Goal: Information Seeking & Learning: Check status

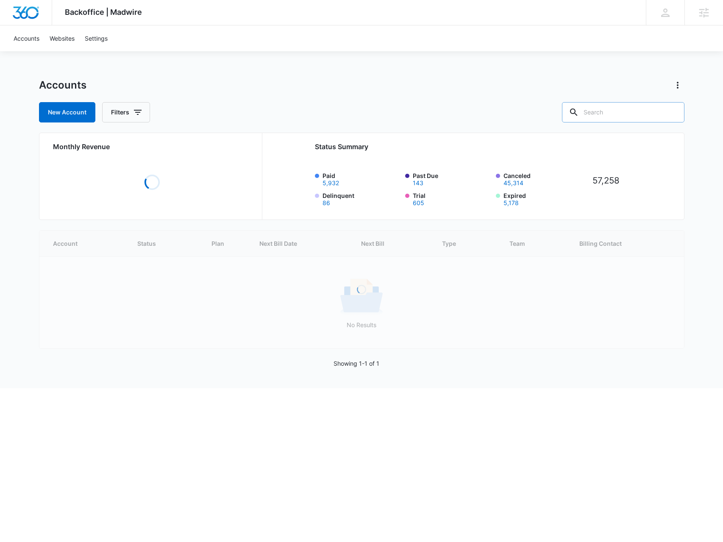
drag, startPoint x: 0, startPoint y: 0, endPoint x: 619, endPoint y: 108, distance: 628.7
click at [619, 108] on input "text" at bounding box center [623, 112] width 123 height 20
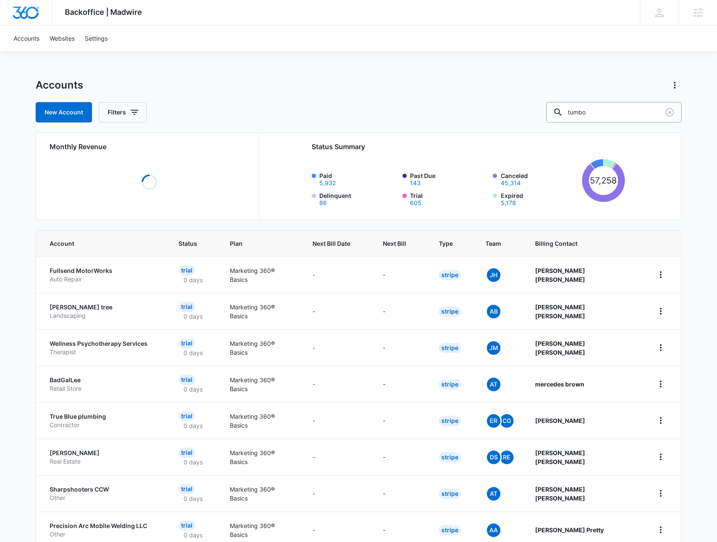
type input "tumbo"
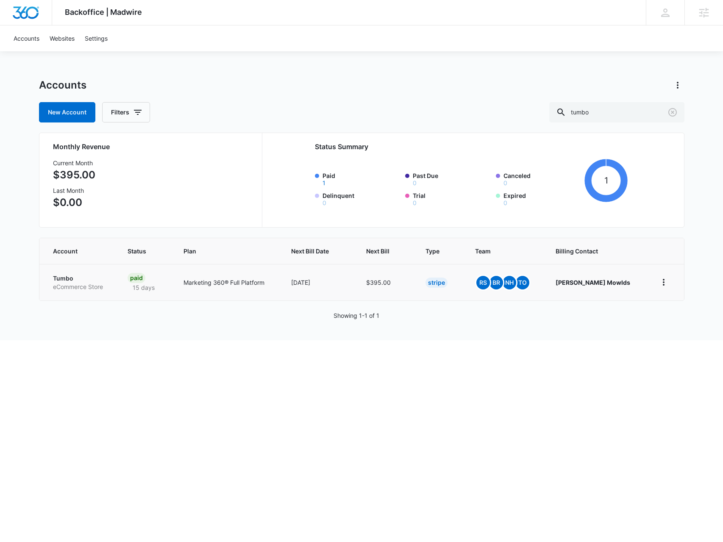
click at [80, 283] on p "eCommerce Store" at bounding box center [80, 287] width 55 height 8
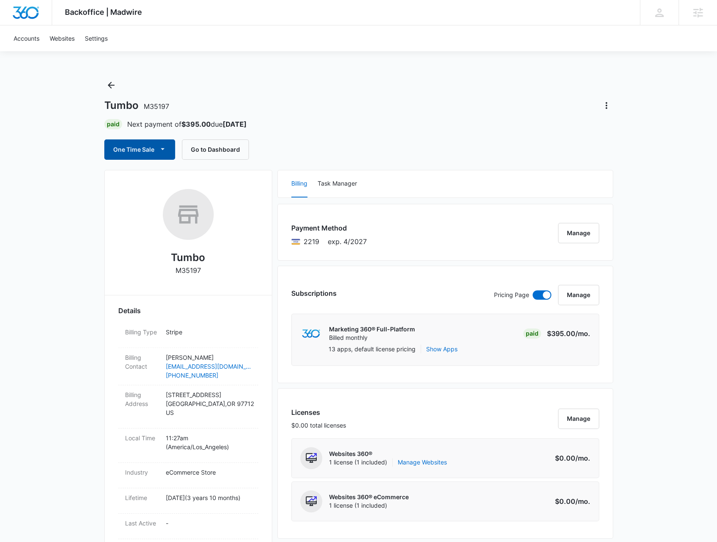
click at [161, 148] on icon "button" at bounding box center [162, 149] width 9 height 9
click at [164, 178] on div "Run One-Time Payment" at bounding box center [163, 178] width 98 height 9
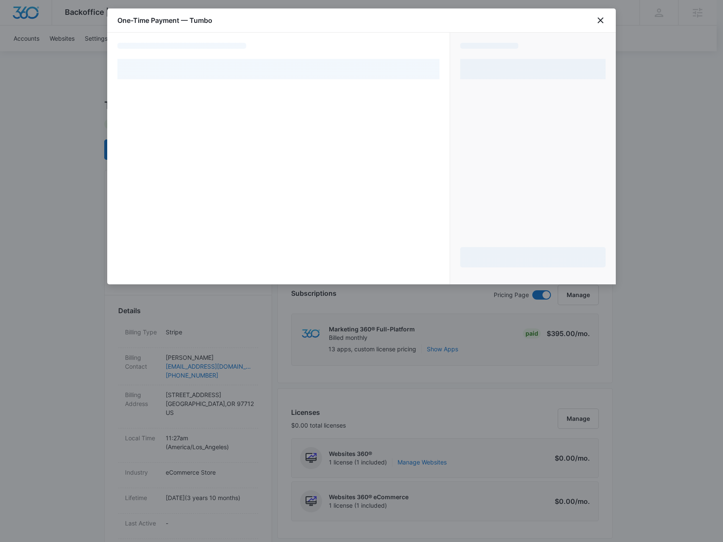
select select "pm_1LuJKvA4n8RTgNjUhQVDy9eD"
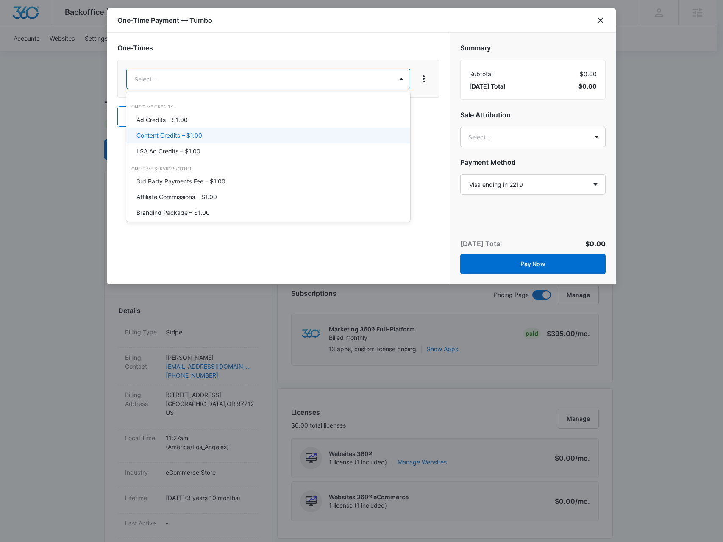
click at [258, 139] on div "Content Credits – $1.00" at bounding box center [268, 135] width 262 height 9
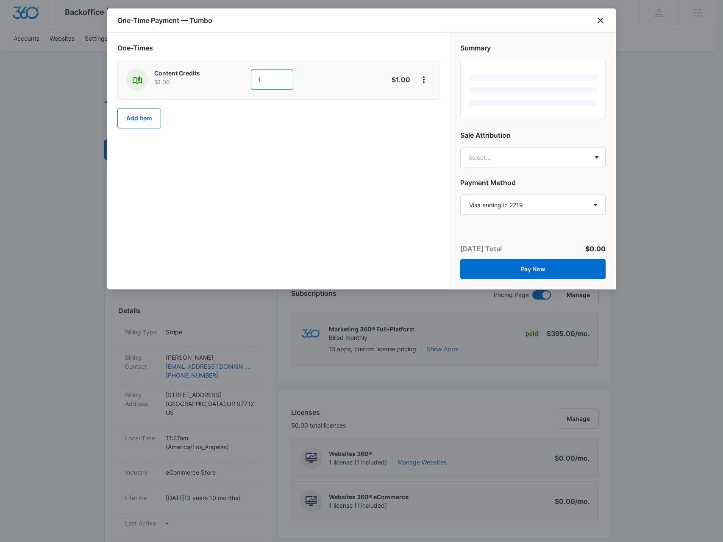
click at [282, 84] on input "1" at bounding box center [272, 80] width 42 height 20
type input "100"
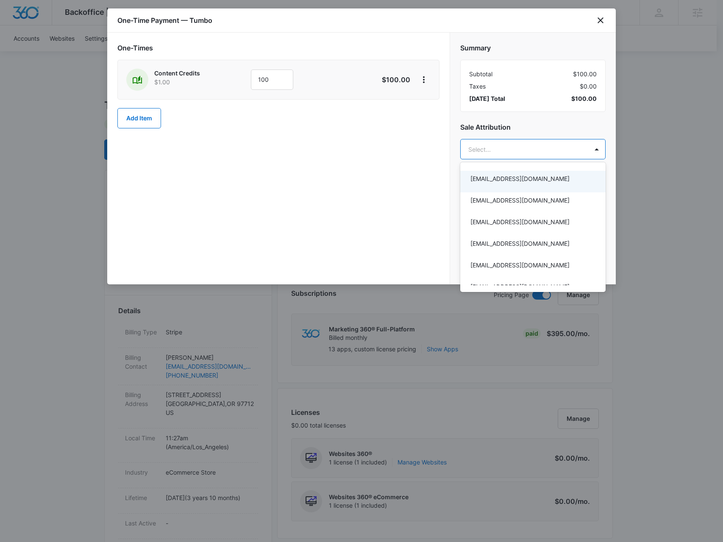
click at [493, 148] on div at bounding box center [361, 271] width 723 height 542
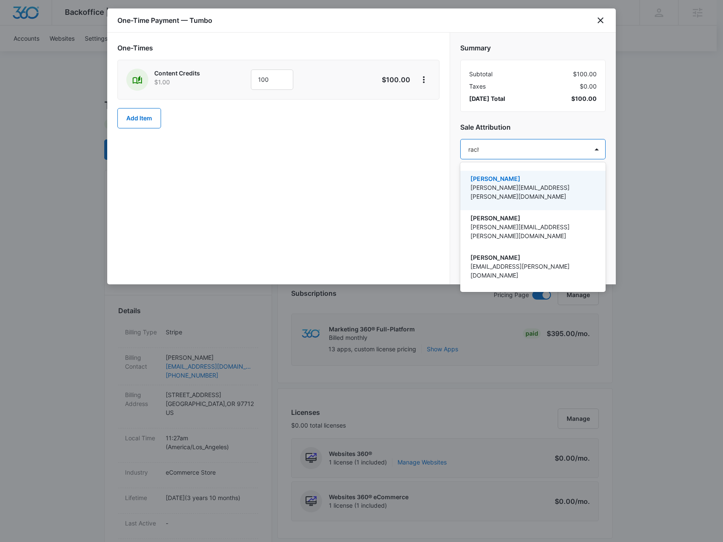
type input "rachm"
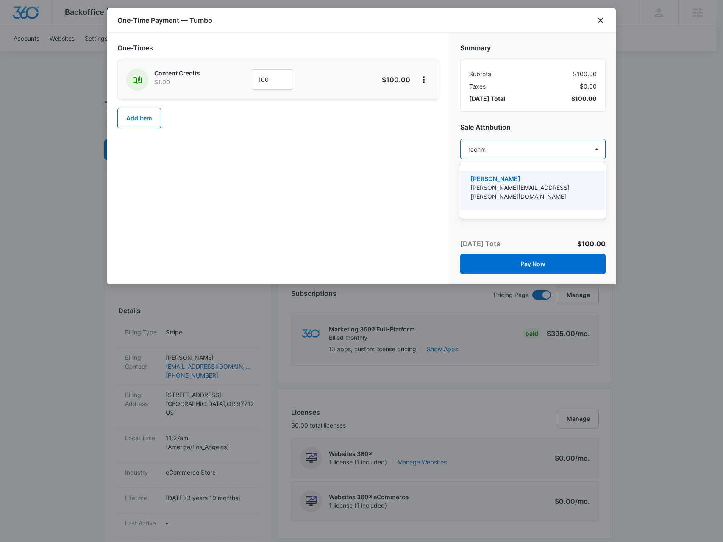
click at [495, 183] on p "[PERSON_NAME][EMAIL_ADDRESS][PERSON_NAME][DOMAIN_NAME]" at bounding box center [532, 192] width 123 height 18
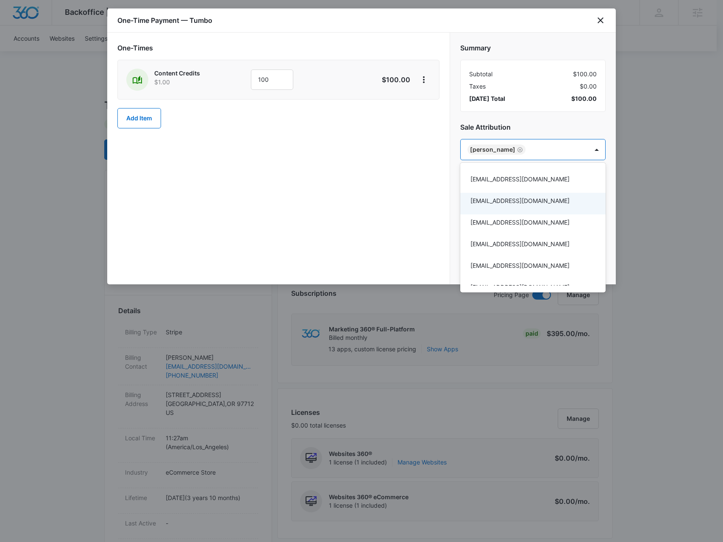
click at [531, 128] on div at bounding box center [361, 271] width 723 height 542
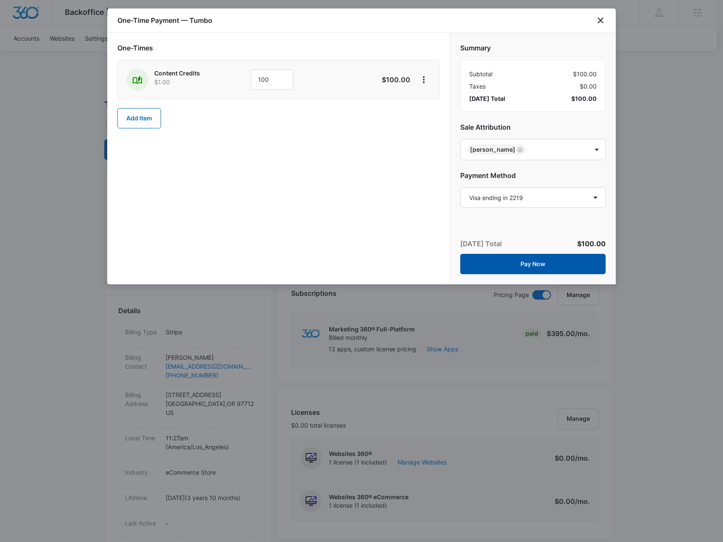
drag, startPoint x: 498, startPoint y: 262, endPoint x: 279, endPoint y: 1, distance: 340.4
click at [497, 262] on button "Pay Now" at bounding box center [532, 264] width 145 height 20
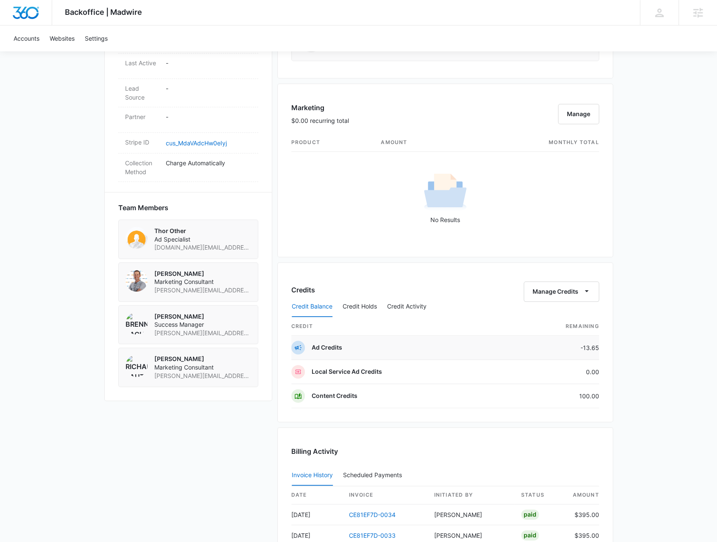
scroll to position [466, 0]
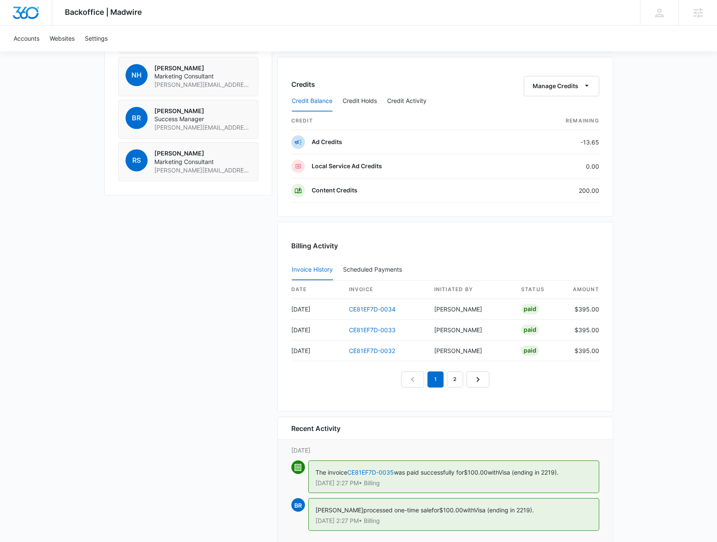
scroll to position [705, 0]
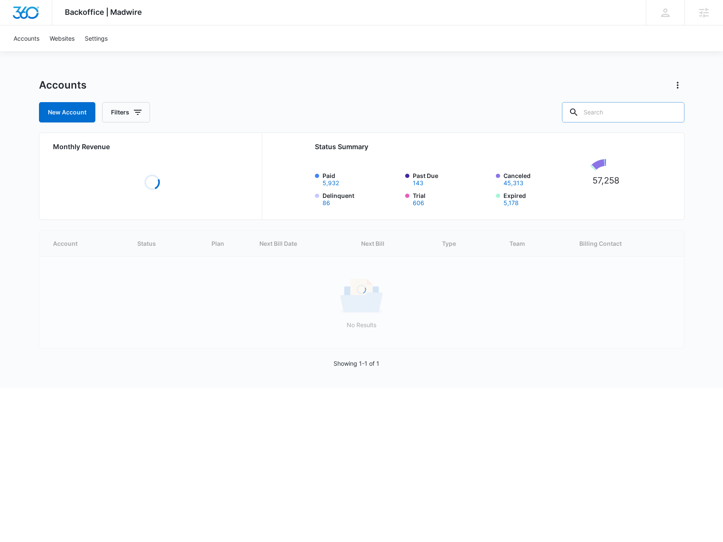
click at [627, 115] on input "text" at bounding box center [623, 112] width 123 height 20
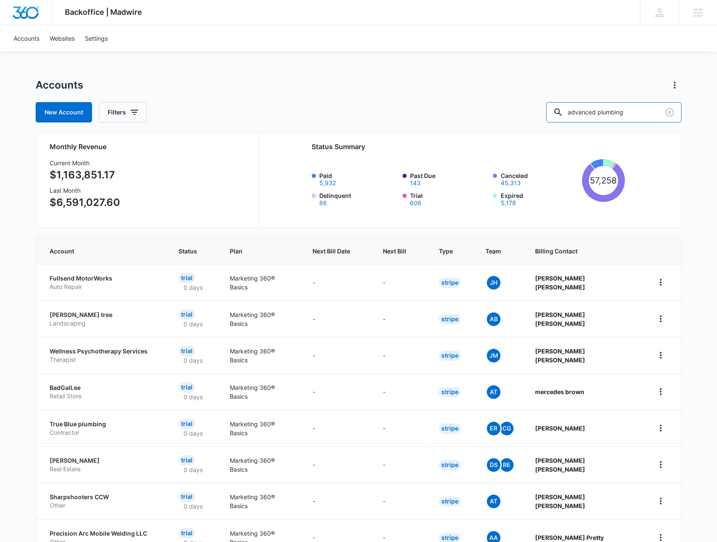
type input "advanced plumbing"
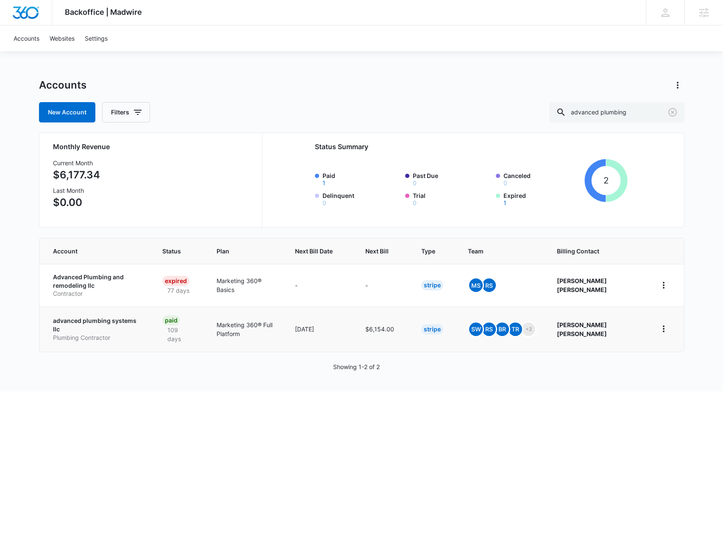
click at [106, 324] on p "advanced plumbing systems llc" at bounding box center [97, 325] width 89 height 17
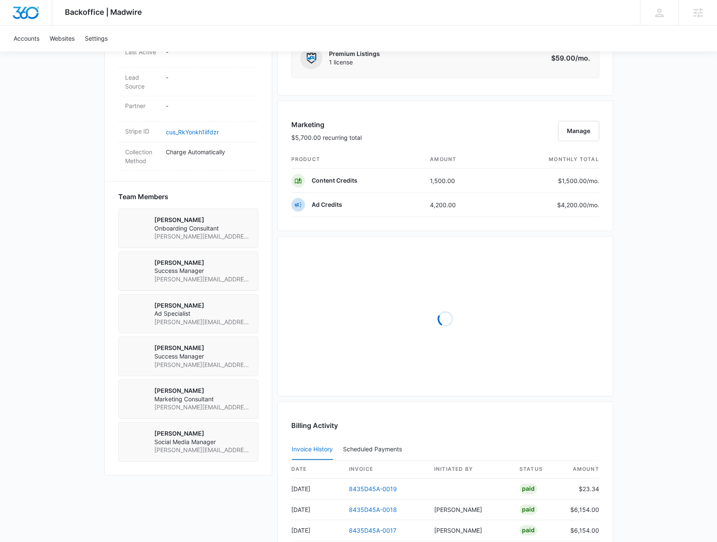
scroll to position [551, 0]
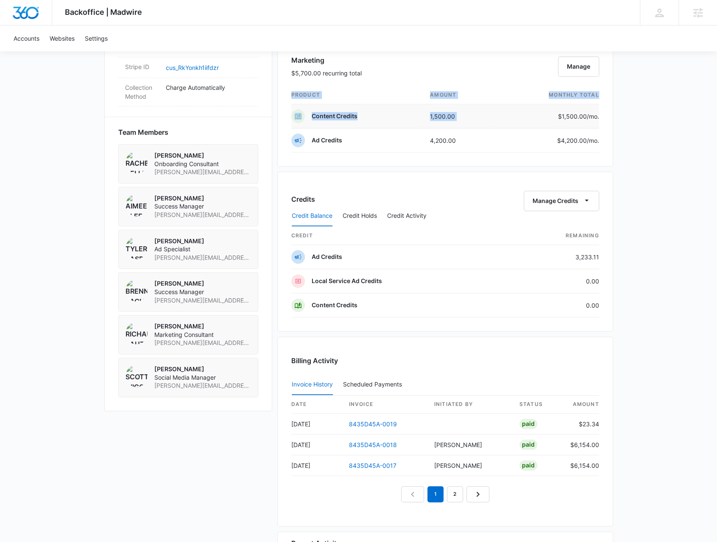
drag, startPoint x: 586, startPoint y: 115, endPoint x: 554, endPoint y: 111, distance: 32.5
click at [554, 111] on div "Marketing $5,700.00 recurring total Manage product amount monthly total Content…" at bounding box center [445, 101] width 336 height 131
click at [554, 112] on div "$1,500.00 /mo." at bounding box center [550, 116] width 97 height 9
drag, startPoint x: 551, startPoint y: 137, endPoint x: 566, endPoint y: 141, distance: 16.0
click at [573, 133] on td "$4,200.00 /mo." at bounding box center [547, 140] width 103 height 24
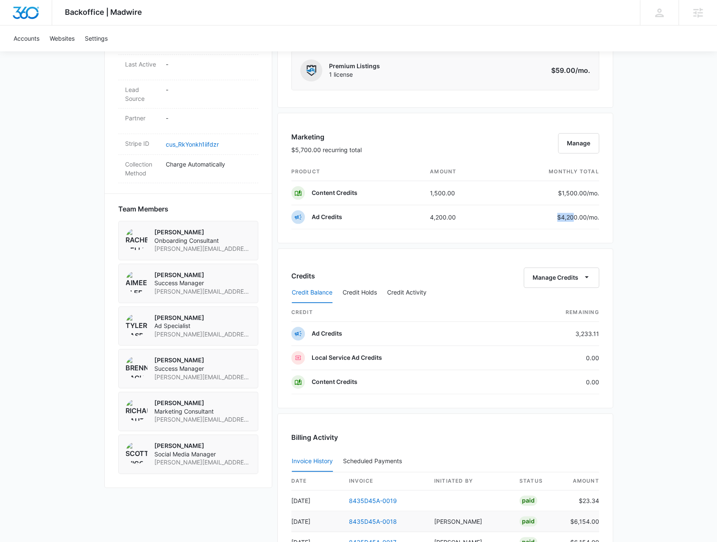
scroll to position [509, 0]
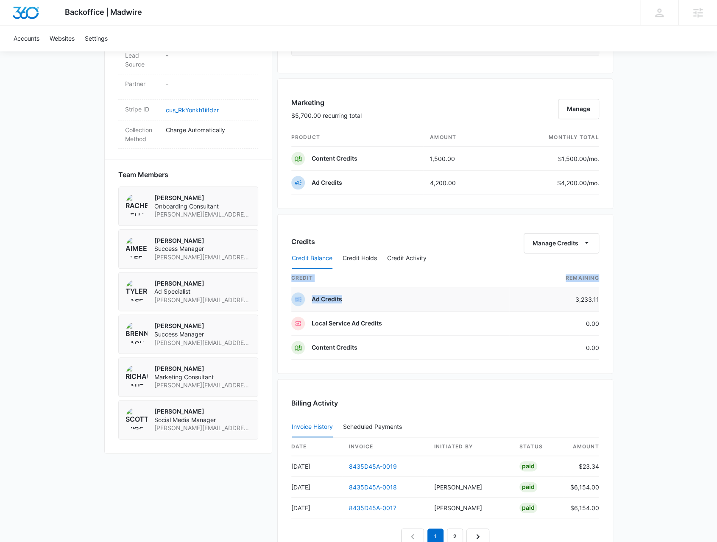
drag, startPoint x: 599, startPoint y: 294, endPoint x: 558, endPoint y: 292, distance: 41.6
click at [558, 292] on div "Credits Manage Credits Credit Balance Credit Holds Credit Activity credit Remai…" at bounding box center [445, 294] width 336 height 160
click at [557, 292] on td "3,233.11" at bounding box center [554, 299] width 90 height 24
click at [558, 295] on td "3,233.11" at bounding box center [554, 299] width 90 height 24
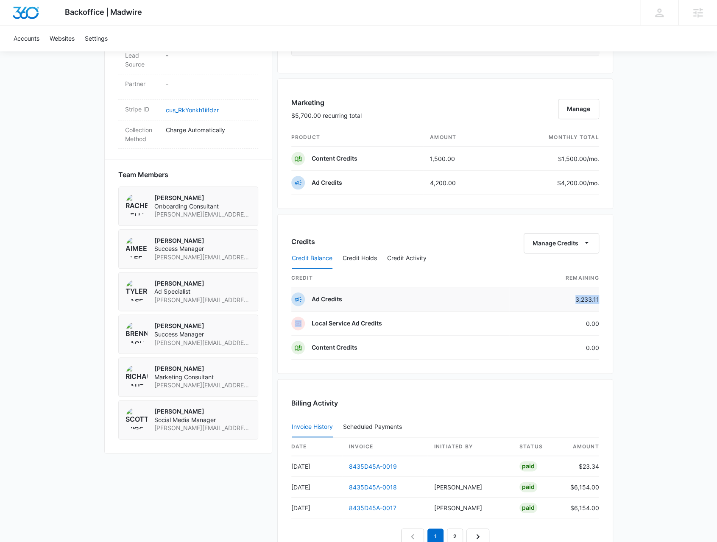
click at [558, 295] on td "3,233.11" at bounding box center [554, 299] width 90 height 24
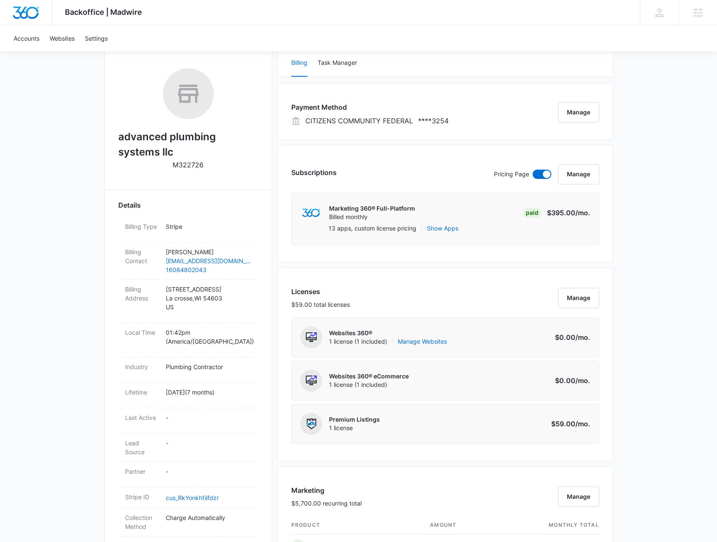
scroll to position [42, 0]
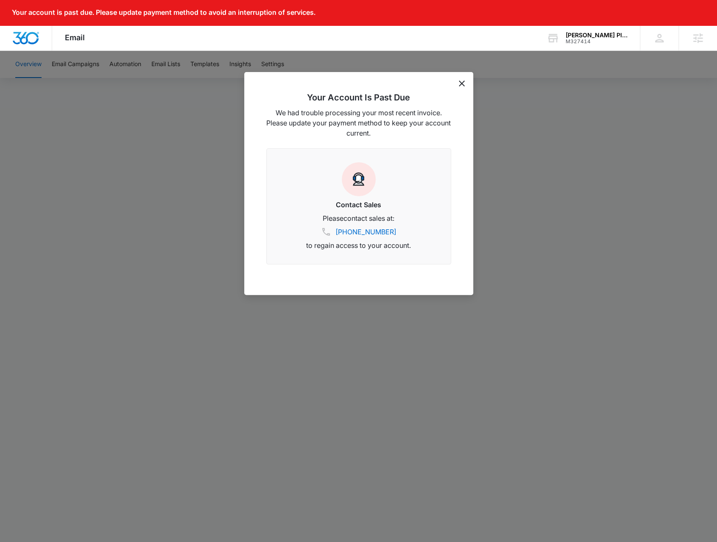
click at [465, 86] on div "Your Account Is Past Due We had trouble processing your most recent invoice. Pl…" at bounding box center [358, 183] width 229 height 223
click at [461, 82] on icon "dismiss this dialog" at bounding box center [462, 84] width 6 height 6
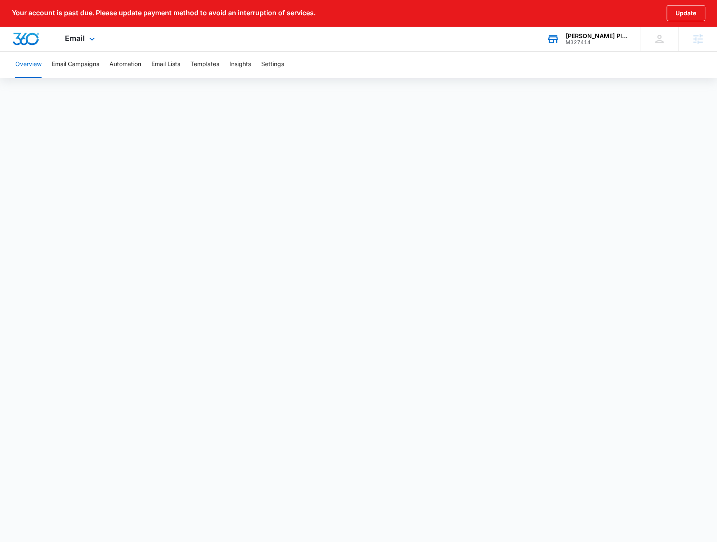
click at [583, 45] on div "[PERSON_NAME] Plumbing and Heating M327414 Your Accounts View All" at bounding box center [587, 38] width 106 height 25
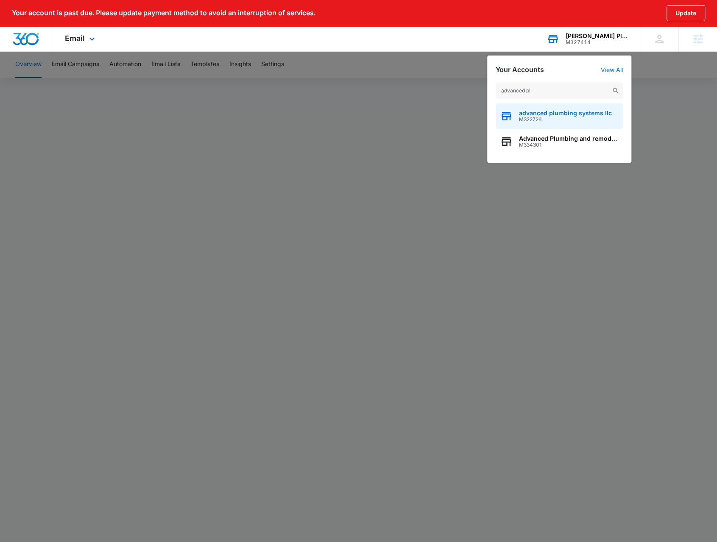
type input "advanced pl"
click at [521, 117] on span "M322726" at bounding box center [565, 120] width 93 height 6
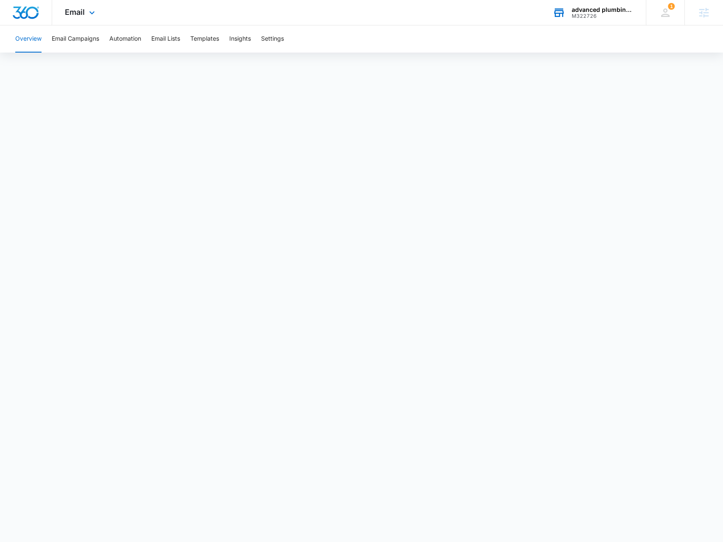
click at [86, 15] on div "Email Apps Reputation Websites Forms CRM Email Social Payments POS Content Ads …" at bounding box center [81, 12] width 58 height 25
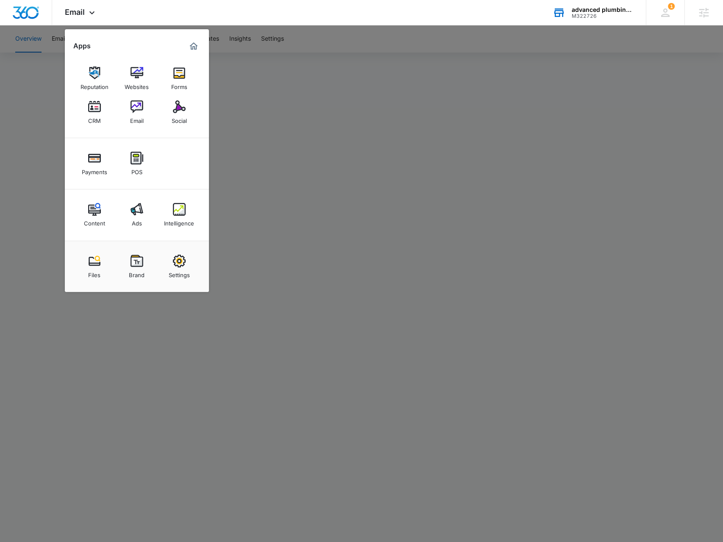
click at [181, 205] on img at bounding box center [179, 209] width 13 height 13
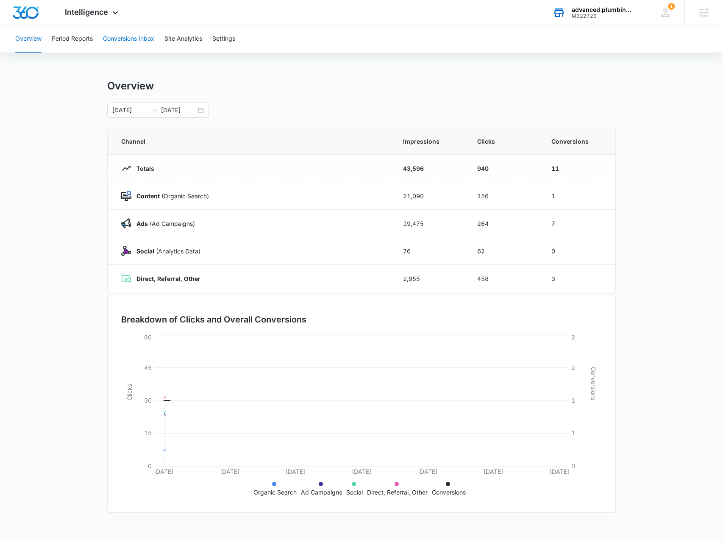
click at [107, 41] on button "Conversions Inbox" at bounding box center [128, 38] width 51 height 27
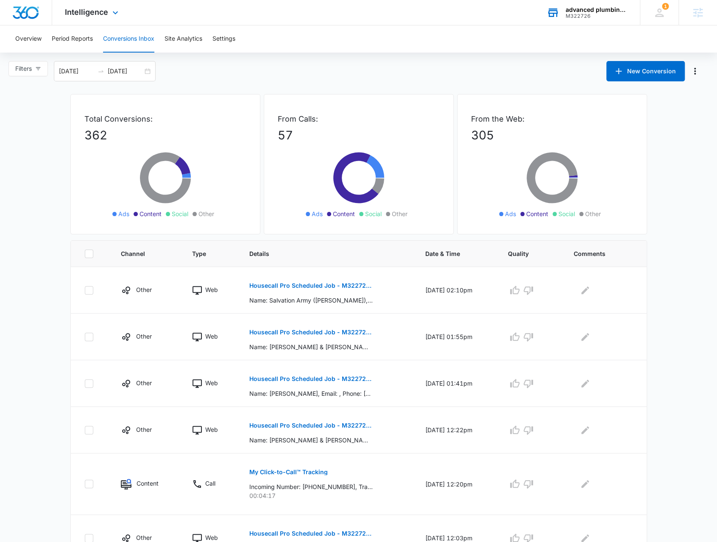
click at [107, 17] on div "Intelligence Apps Reputation Websites Forms CRM Email Social Payments POS Conte…" at bounding box center [92, 12] width 81 height 25
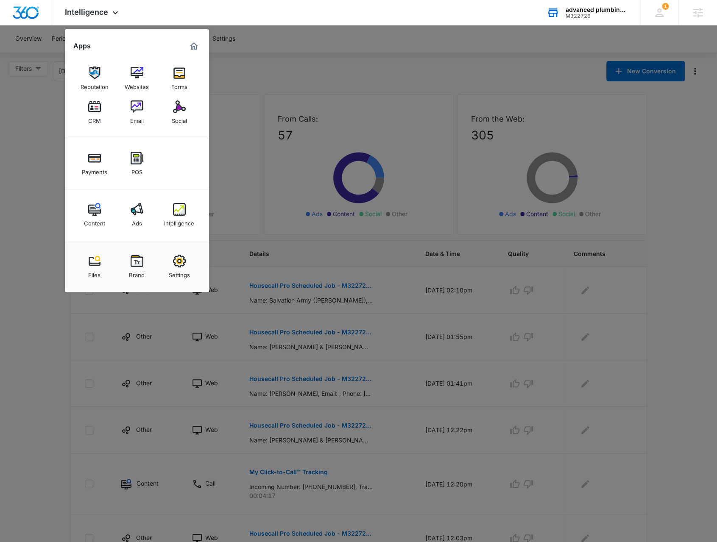
click at [53, 355] on div at bounding box center [358, 271] width 717 height 542
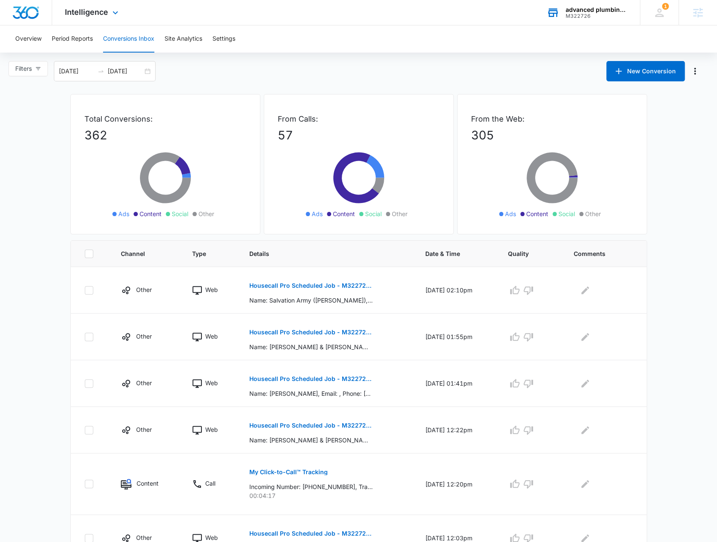
click at [100, 19] on div "Intelligence Apps Reputation Websites Forms CRM Email Social Payments POS Conte…" at bounding box center [92, 12] width 81 height 25
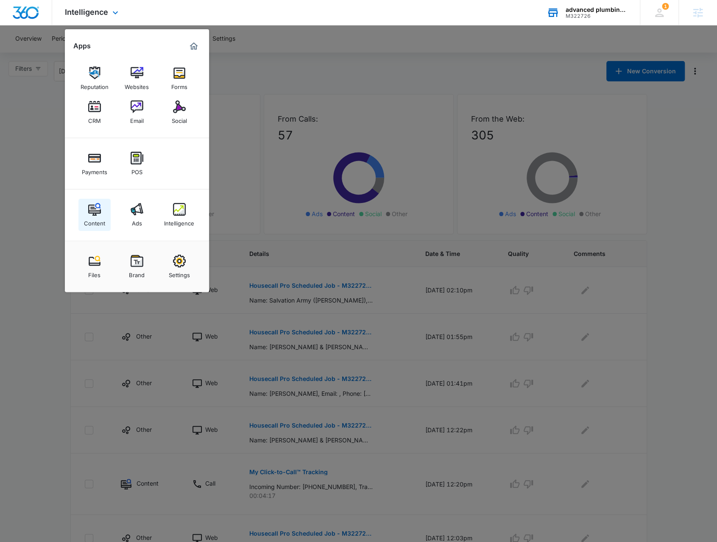
click at [89, 218] on div "Content" at bounding box center [94, 221] width 21 height 11
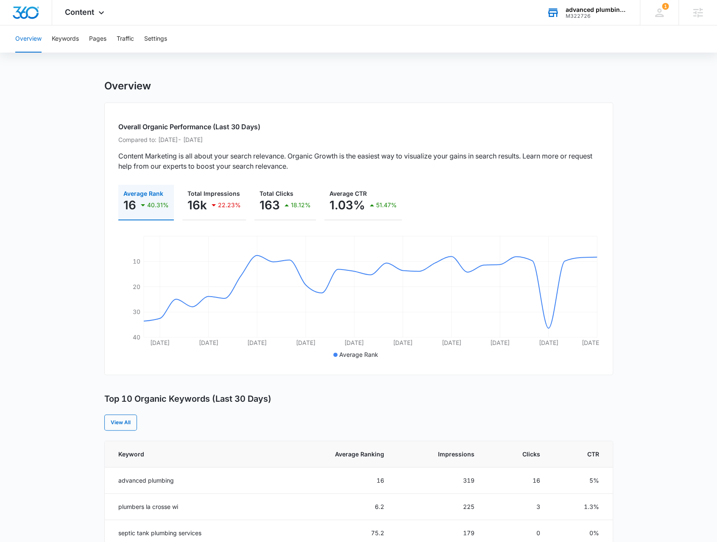
click at [82, 52] on div "Overview Keywords Pages Traffic Settings" at bounding box center [358, 38] width 697 height 27
click at [72, 45] on button "Keywords" at bounding box center [65, 38] width 27 height 27
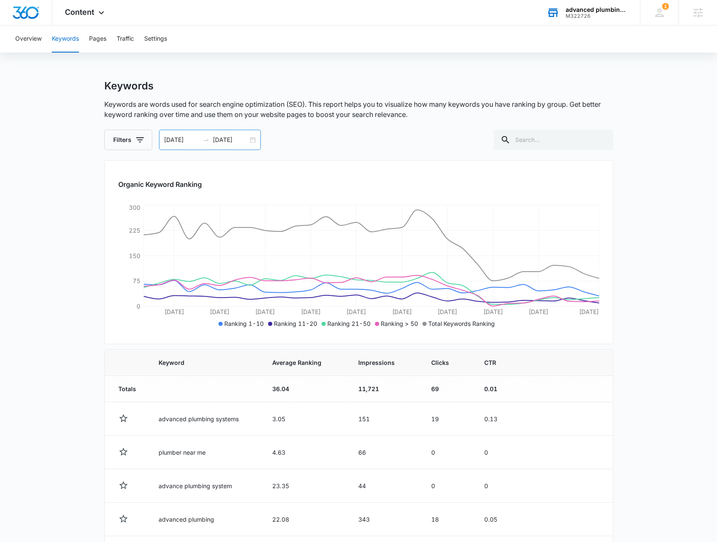
click at [250, 143] on div "08/21/2025 09/20/2025" at bounding box center [210, 140] width 102 height 20
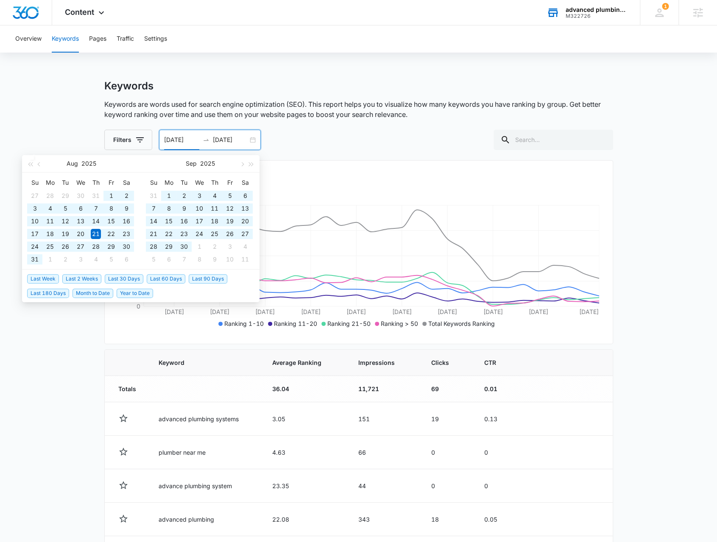
click at [137, 291] on span "Year to Date" at bounding box center [135, 293] width 36 height 9
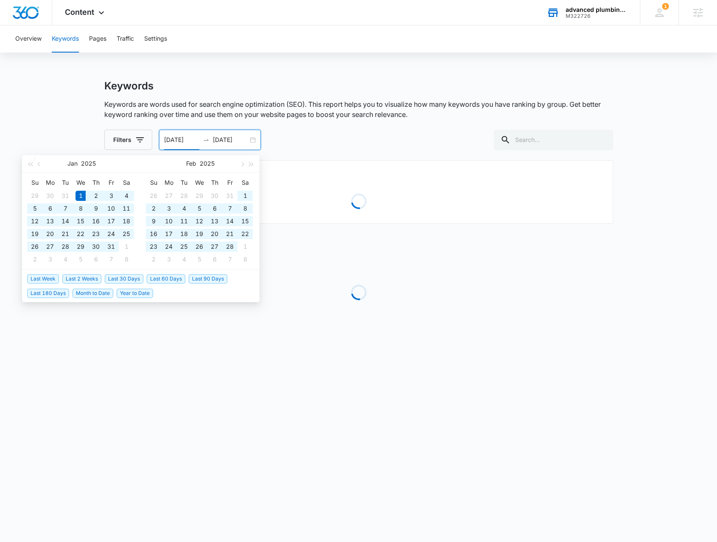
type input "01/01/2025"
type input "10/04/2025"
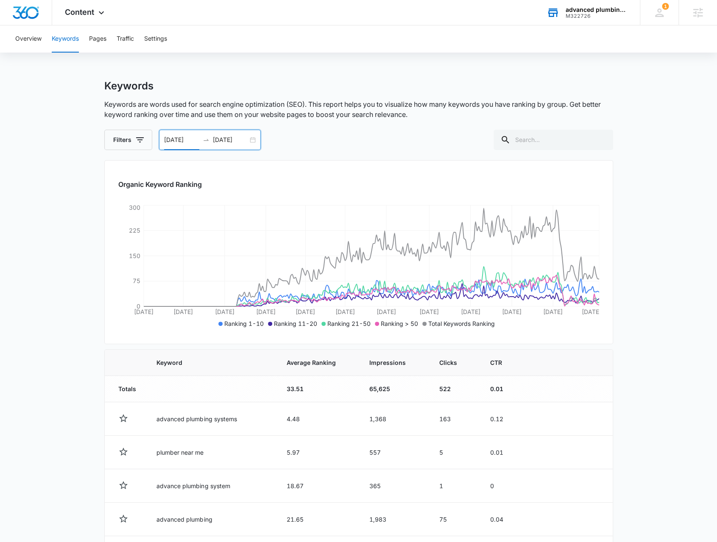
click at [46, 45] on div "Overview Keywords Pages Traffic Settings" at bounding box center [358, 38] width 697 height 27
click at [38, 41] on button "Overview" at bounding box center [28, 38] width 26 height 27
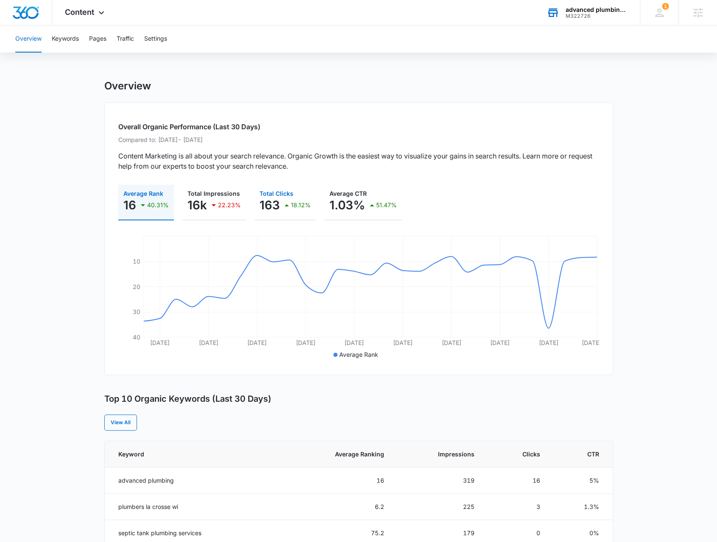
click at [287, 208] on icon "button" at bounding box center [286, 205] width 10 height 10
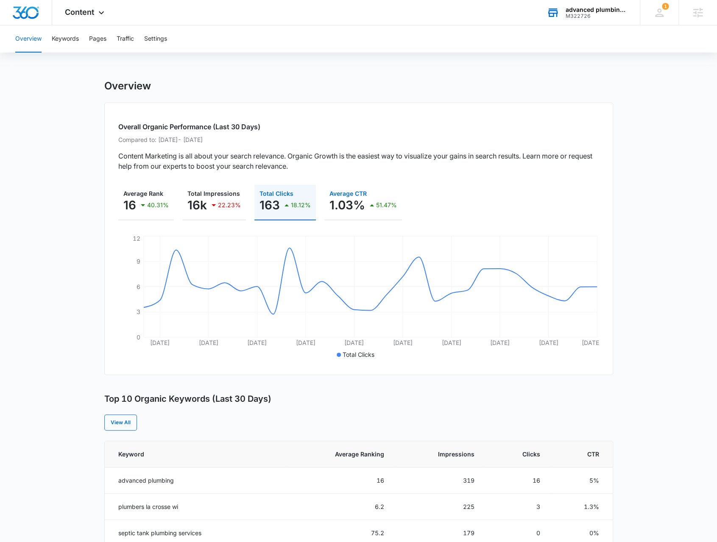
click at [345, 211] on p "1.03%" at bounding box center [347, 205] width 36 height 14
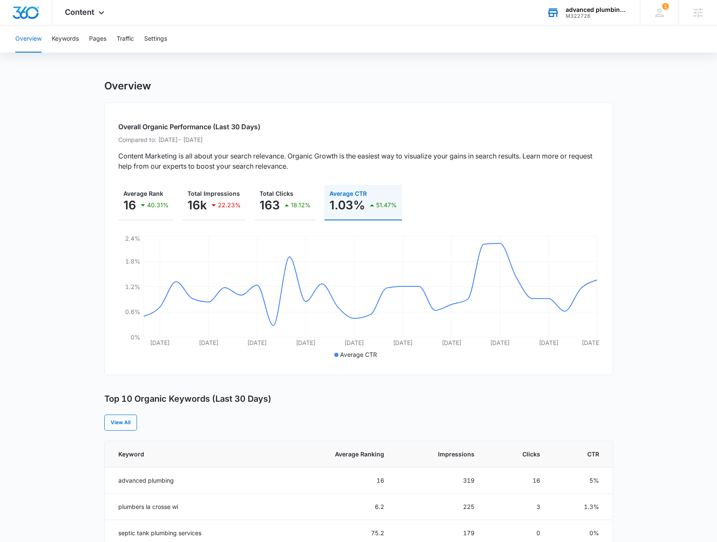
click at [94, 462] on main "Overview Overall Organic Performance (Last 30 Days) Compared to: Aug 8, 2025 - …" at bounding box center [358, 491] width 717 height 822
click at [143, 211] on div "40.31%" at bounding box center [153, 205] width 31 height 17
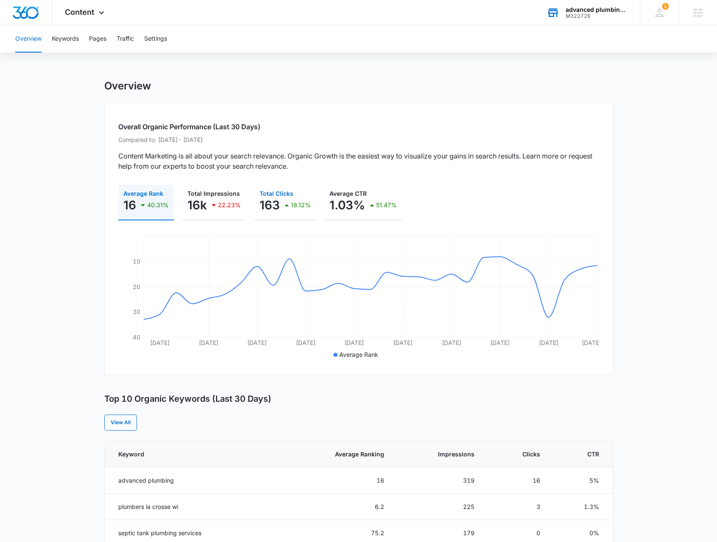
click at [269, 212] on p "163" at bounding box center [269, 205] width 20 height 14
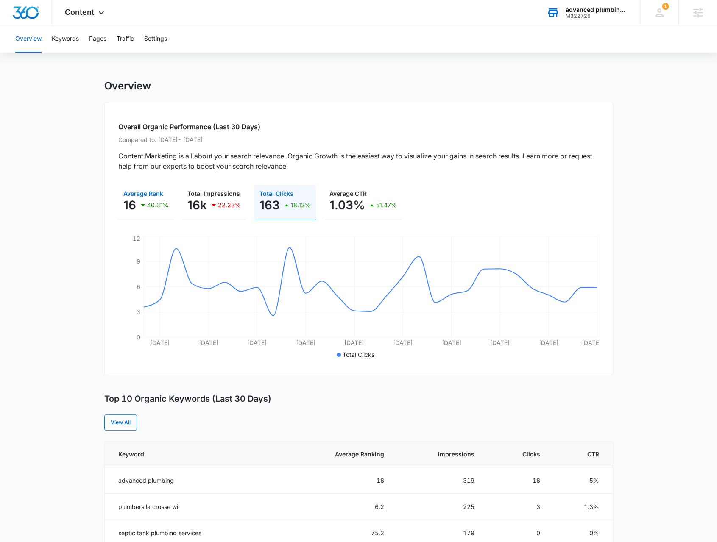
click at [128, 211] on p "16" at bounding box center [129, 205] width 13 height 14
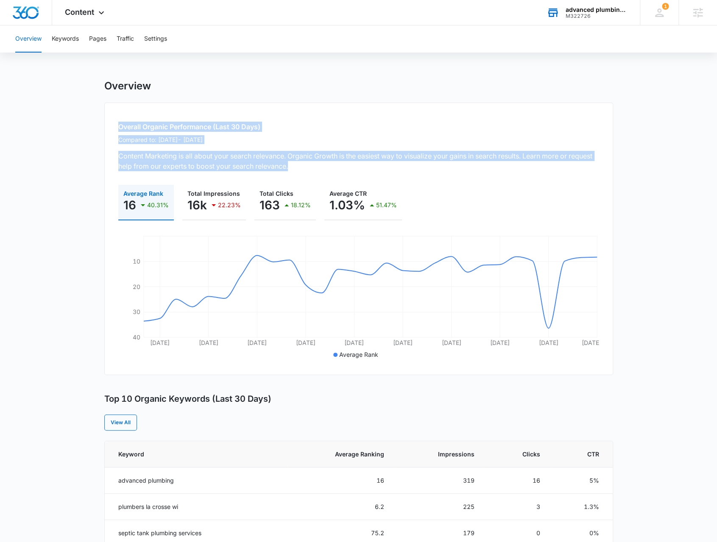
drag, startPoint x: 325, startPoint y: 167, endPoint x: 111, endPoint y: 114, distance: 221.1
click at [111, 114] on div "Overall Organic Performance (Last 30 Days) Compared to: Aug 8, 2025 - Sep 5, 20…" at bounding box center [358, 239] width 509 height 273
click at [111, 118] on div "Overall Organic Performance (Last 30 Days) Compared to: Aug 8, 2025 - Sep 5, 20…" at bounding box center [358, 239] width 509 height 273
drag, startPoint x: 111, startPoint y: 118, endPoint x: 356, endPoint y: 173, distance: 250.1
click at [356, 173] on div "Overall Organic Performance (Last 30 Days) Compared to: Aug 8, 2025 - Sep 5, 20…" at bounding box center [358, 239] width 509 height 273
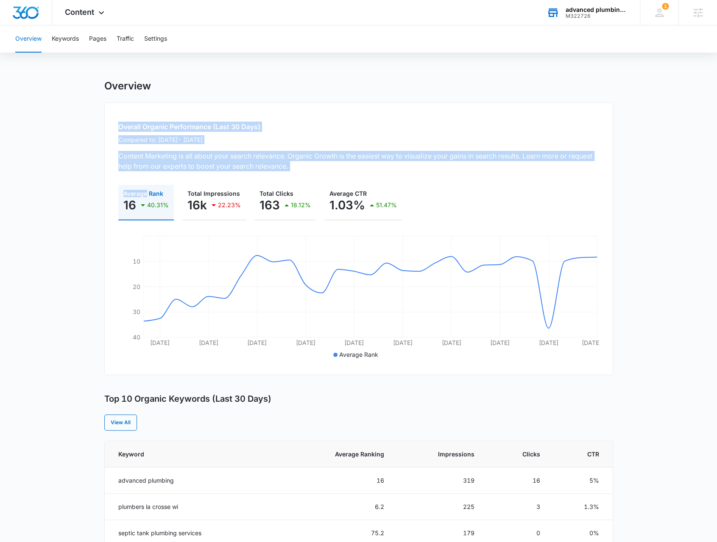
click at [356, 173] on div "Overall Organic Performance (Last 30 Days) Compared to: Aug 8, 2025 - Sep 5, 20…" at bounding box center [358, 239] width 509 height 273
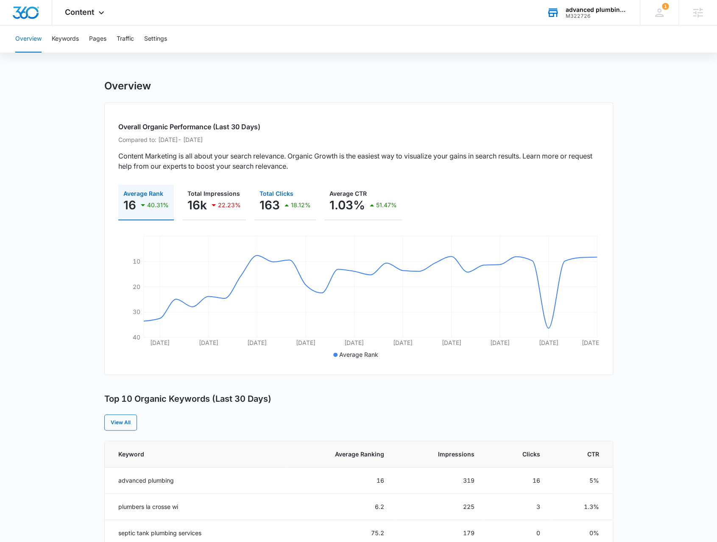
drag, startPoint x: 276, startPoint y: 213, endPoint x: 269, endPoint y: 217, distance: 8.4
click at [275, 215] on button "Total Clicks 163 18.12%" at bounding box center [284, 203] width 61 height 36
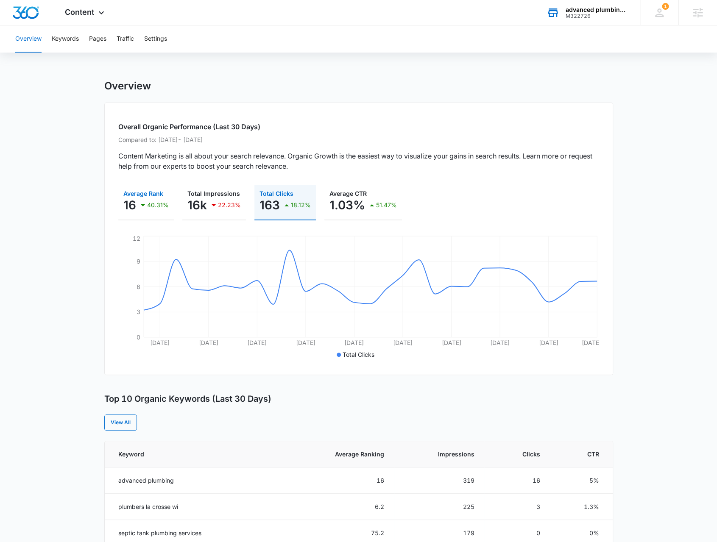
click at [159, 206] on p "40.31%" at bounding box center [158, 205] width 22 height 6
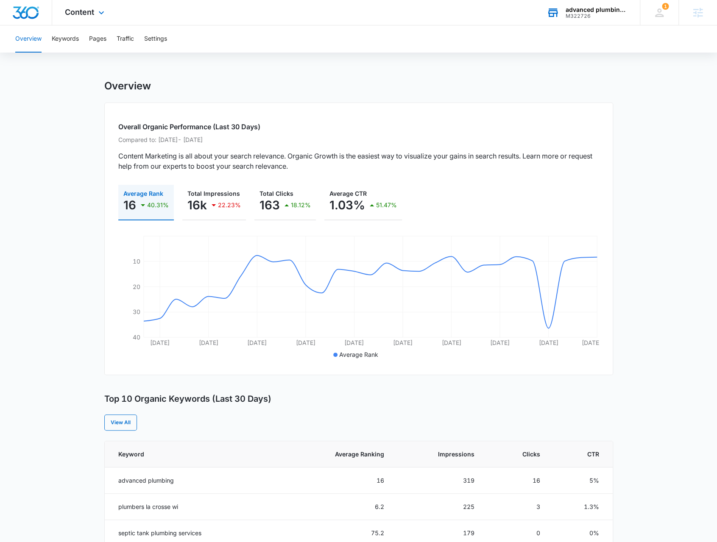
click at [103, 8] on div "Content Apps Reputation Websites Forms CRM Email Social Payments POS Content Ad…" at bounding box center [85, 12] width 67 height 25
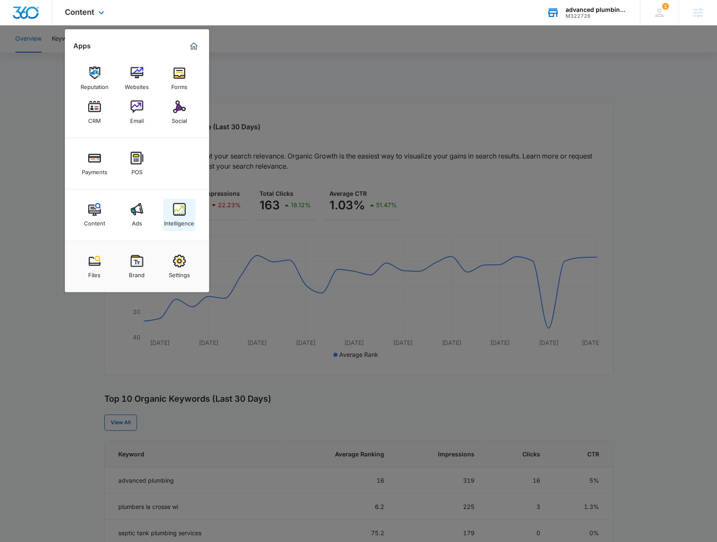
click at [176, 217] on div "Intelligence" at bounding box center [179, 221] width 30 height 11
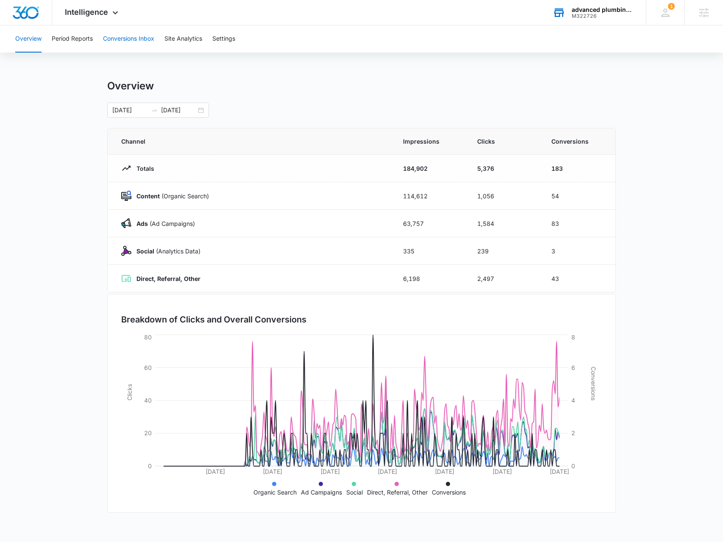
click at [133, 39] on button "Conversions Inbox" at bounding box center [128, 38] width 51 height 27
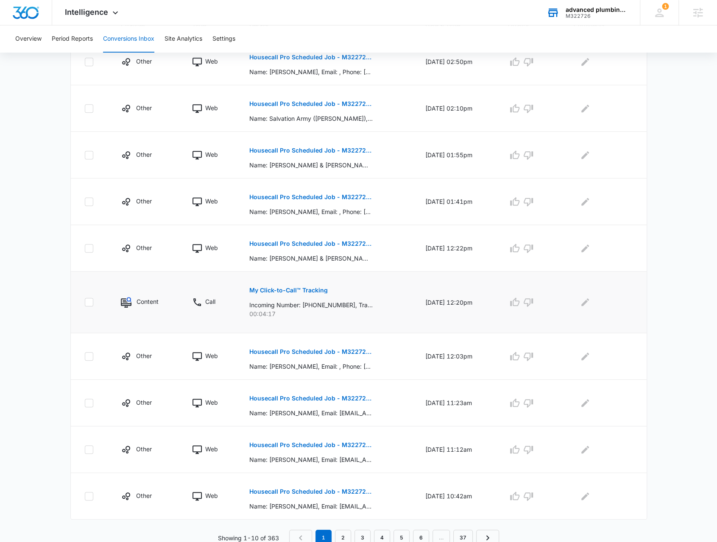
scroll to position [230, 0]
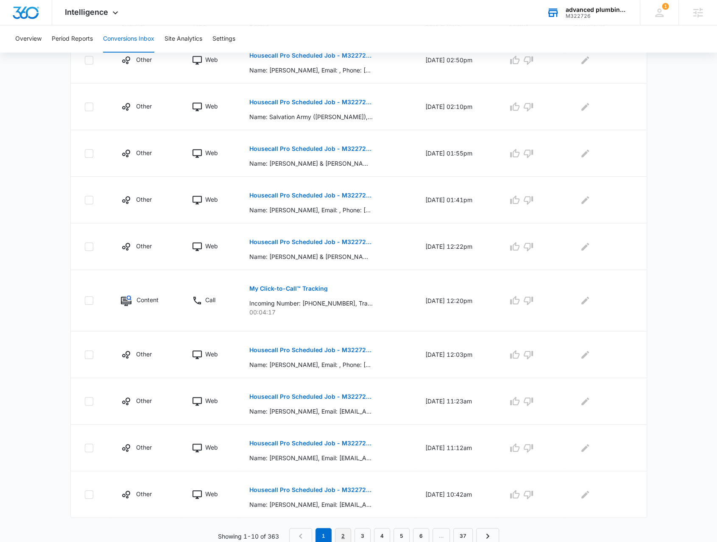
drag, startPoint x: 340, startPoint y: 532, endPoint x: 359, endPoint y: 532, distance: 19.1
click at [341, 532] on link "2" at bounding box center [343, 536] width 16 height 16
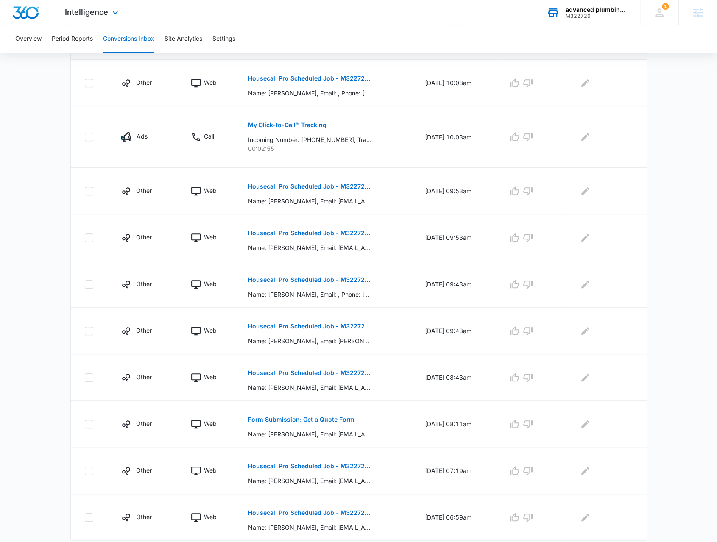
scroll to position [0, 0]
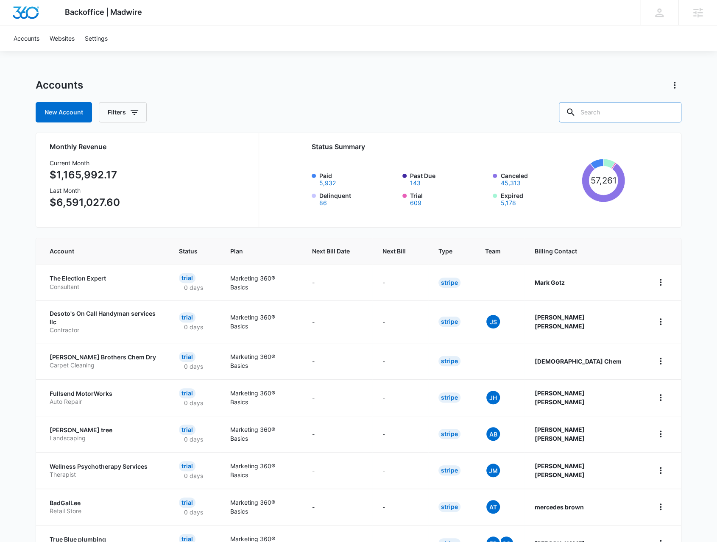
click at [603, 120] on input "text" at bounding box center [620, 112] width 123 height 20
type input "advanced plumbing"
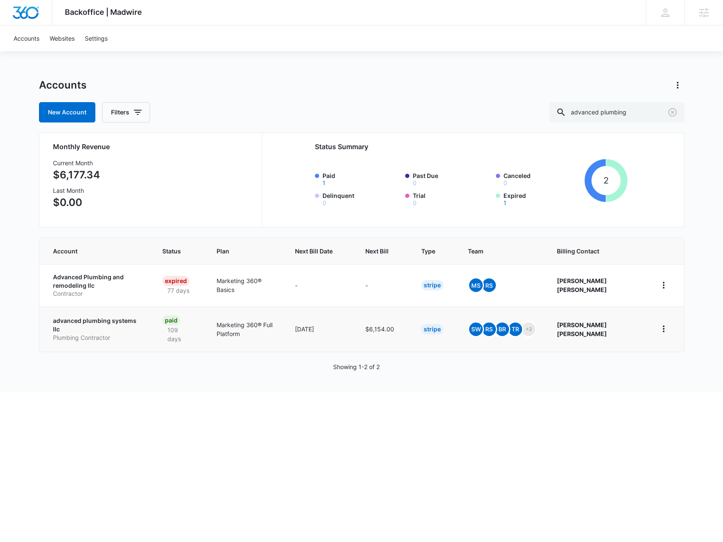
click at [111, 334] on p "Plumbing Contractor" at bounding box center [97, 338] width 89 height 8
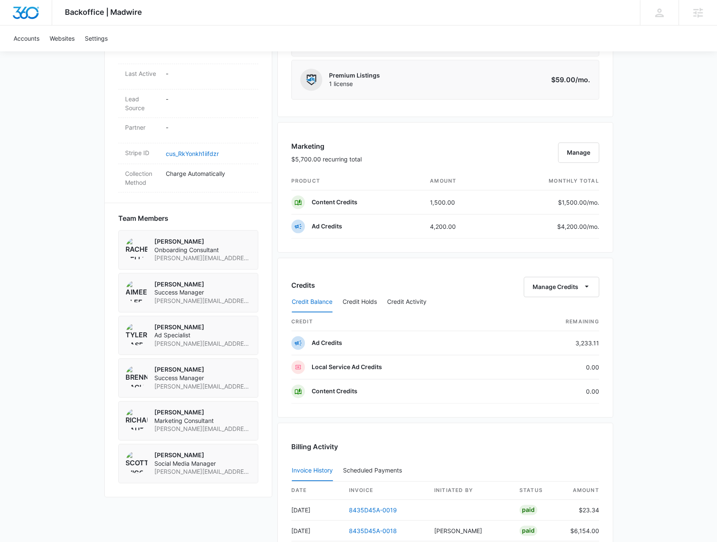
scroll to position [466, 0]
